Goal: Check status: Check status

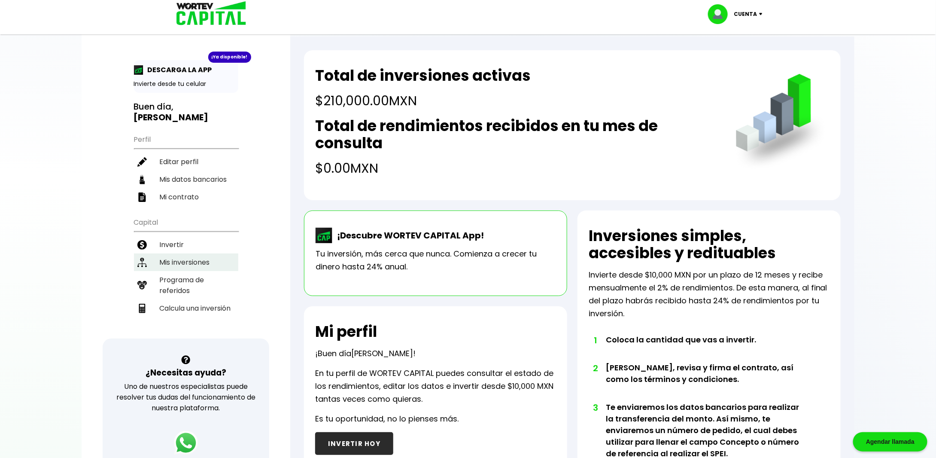
click at [186, 253] on li "Mis inversiones" at bounding box center [186, 262] width 104 height 18
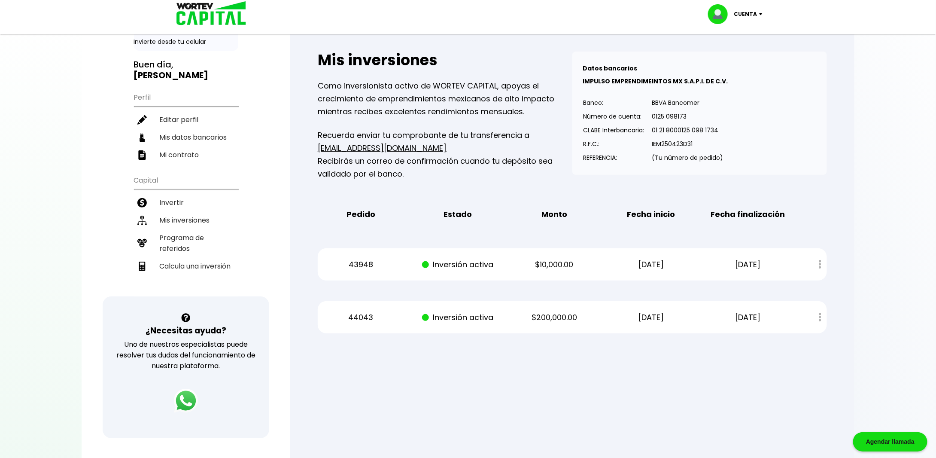
scroll to position [86, 0]
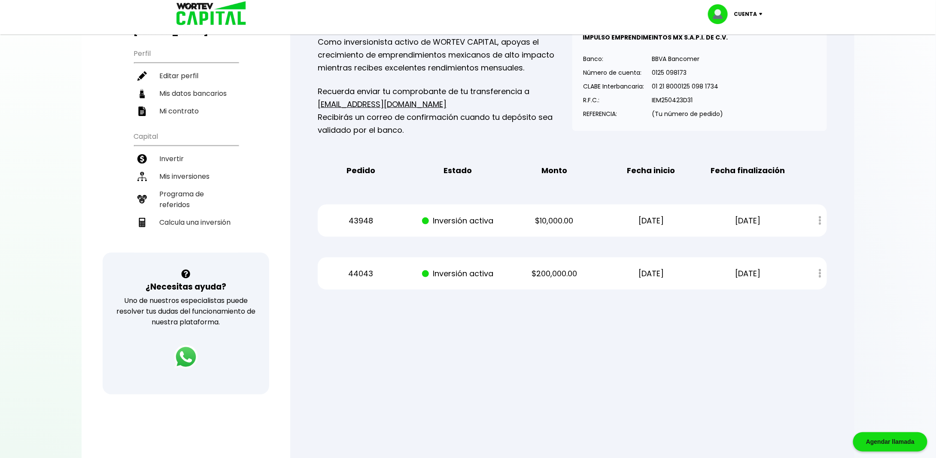
drag, startPoint x: 519, startPoint y: 276, endPoint x: 660, endPoint y: 275, distance: 140.8
click at [682, 276] on div "44043 Inversión activa $200,000.00 [DATE] [DATE] Estado de cuenta" at bounding box center [572, 273] width 509 height 32
click at [471, 232] on div "43948 Inversión activa $10,000.00 [DATE] [DATE] Estado de cuenta" at bounding box center [572, 220] width 509 height 32
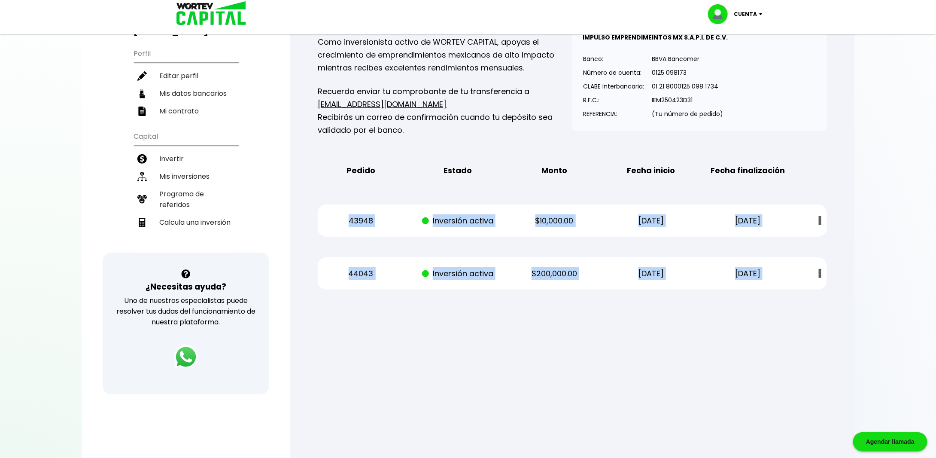
drag, startPoint x: 328, startPoint y: 211, endPoint x: 827, endPoint y: 280, distance: 503.5
click at [827, 280] on div "Mis inversiones Como inversionista activo de WORTEV CAPITAL, apoyas el crecimie…" at bounding box center [572, 148] width 537 height 309
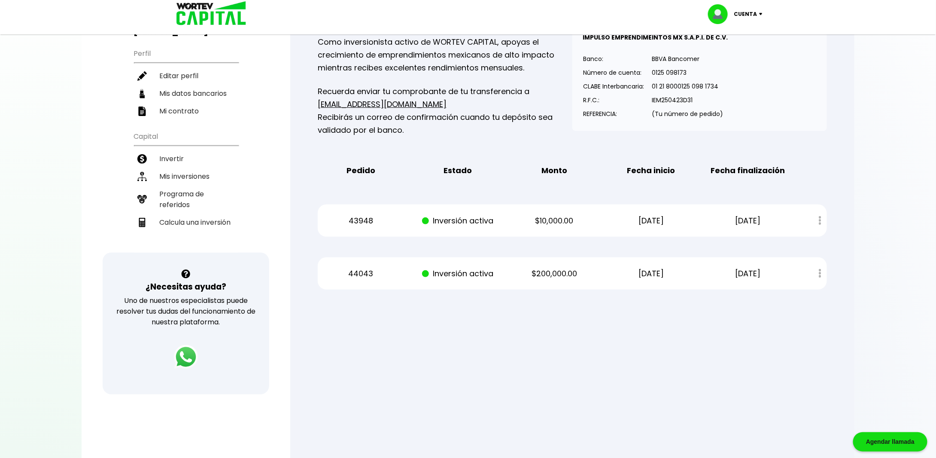
click at [594, 322] on div at bounding box center [468, 229] width 936 height 458
